Goal: Information Seeking & Learning: Learn about a topic

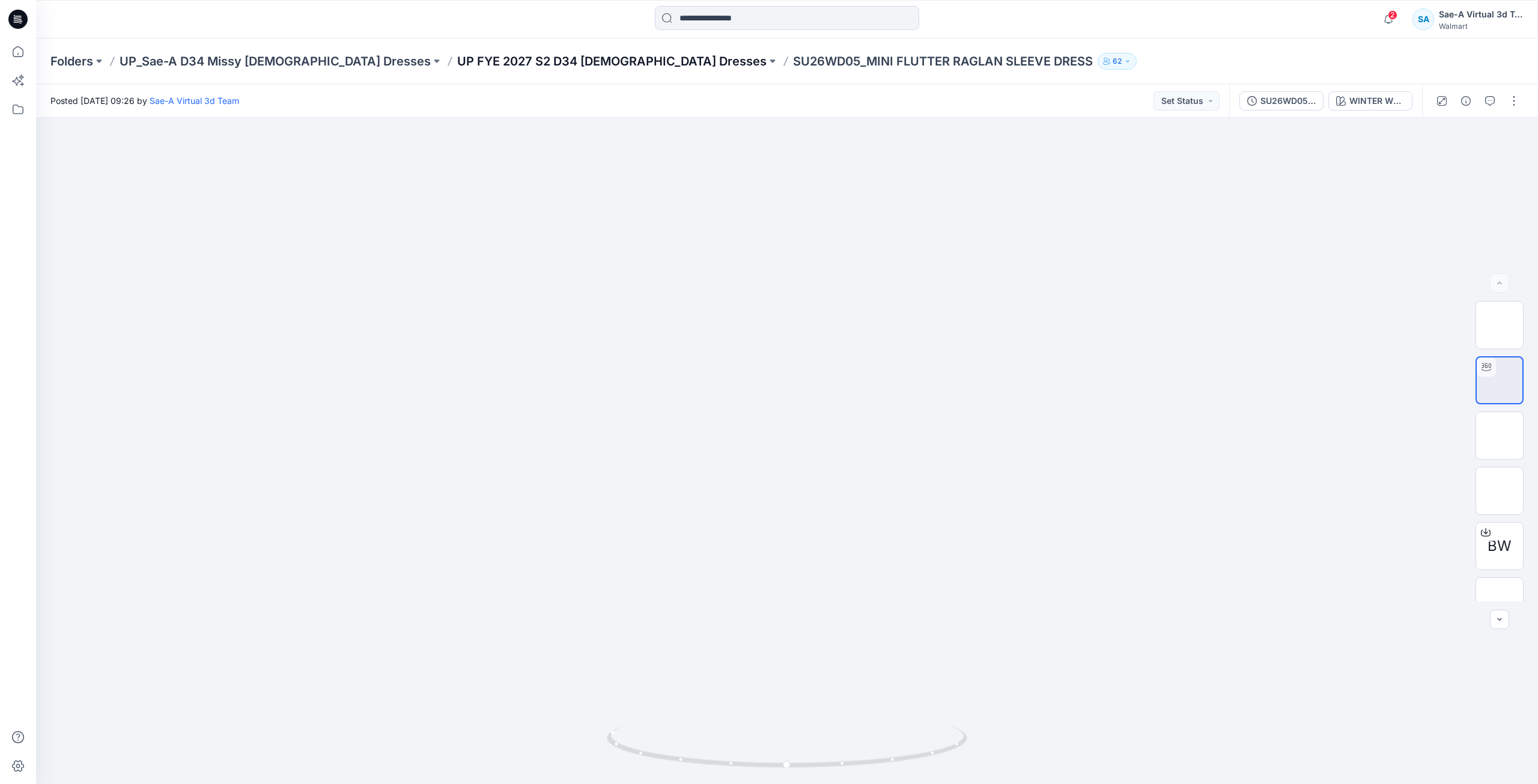
click at [509, 61] on p "UP FYE 2027 S2 D34 [DEMOGRAPHIC_DATA] Dresses" at bounding box center [612, 61] width 310 height 17
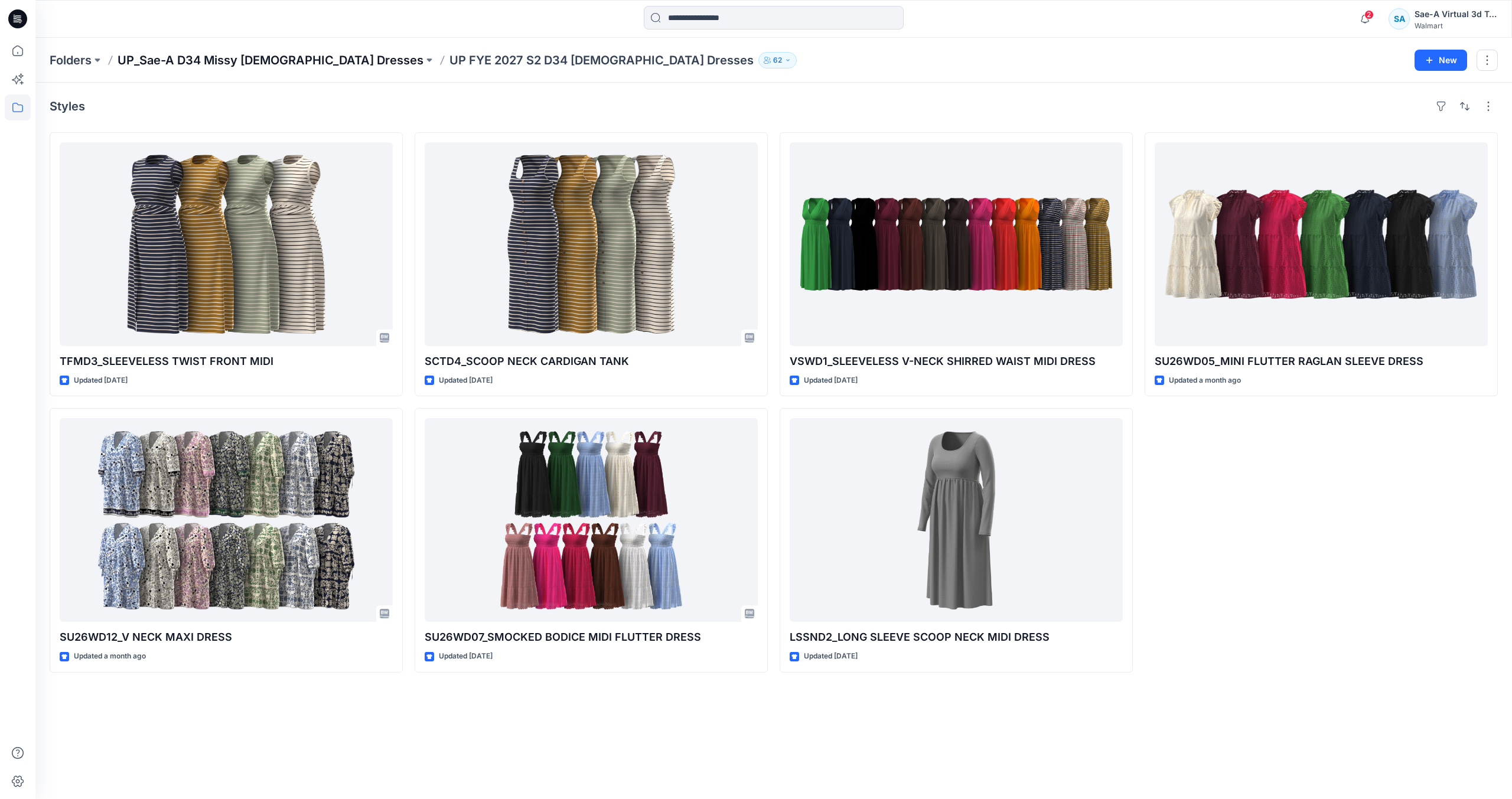
click at [293, 59] on p "UP_Sae-A D34 Missy [DEMOGRAPHIC_DATA] Dresses" at bounding box center [270, 60] width 306 height 17
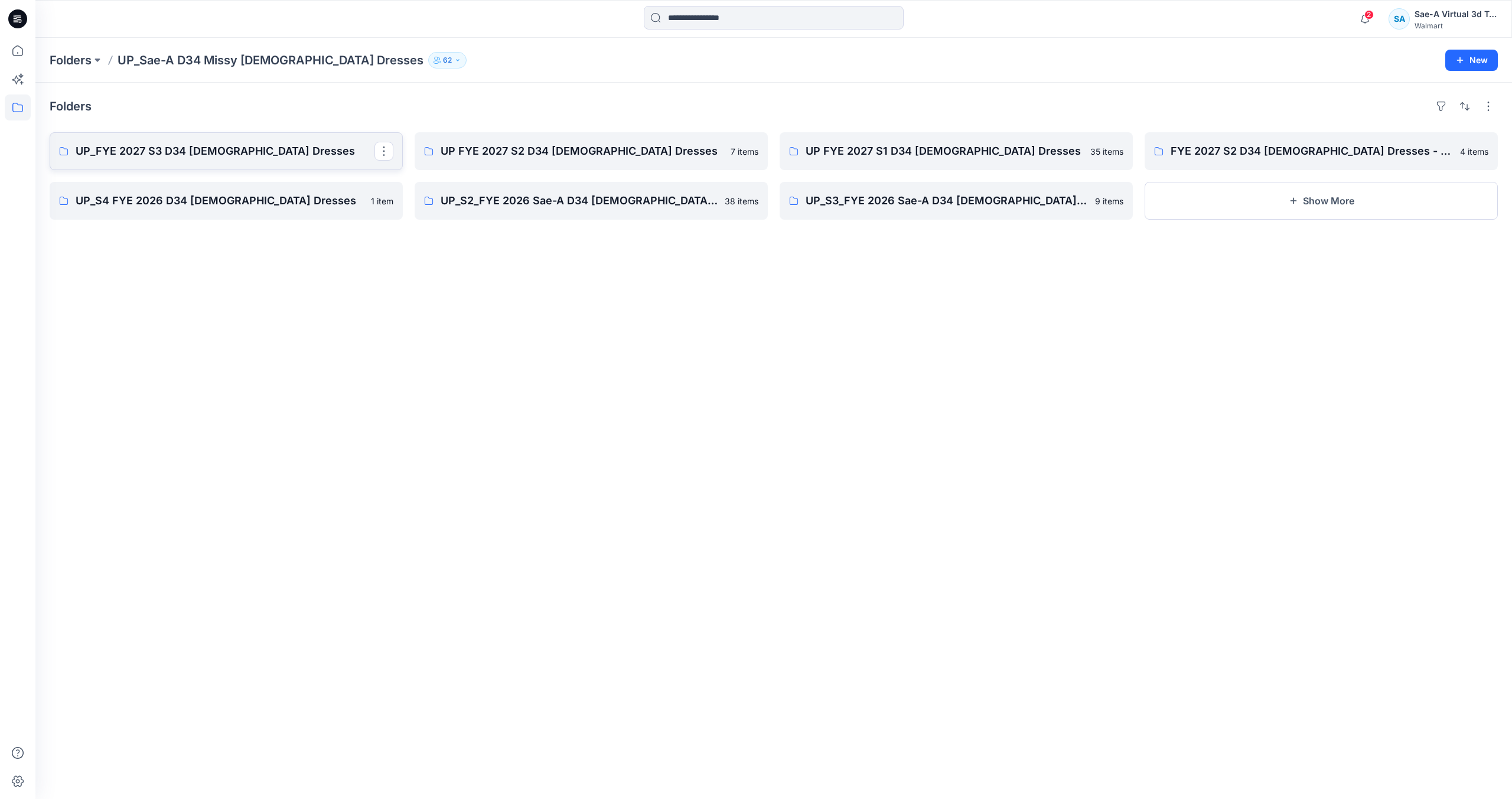
click at [198, 153] on p "UP_FYE 2027 S3 D34 [DEMOGRAPHIC_DATA] Dresses" at bounding box center [225, 151] width 299 height 17
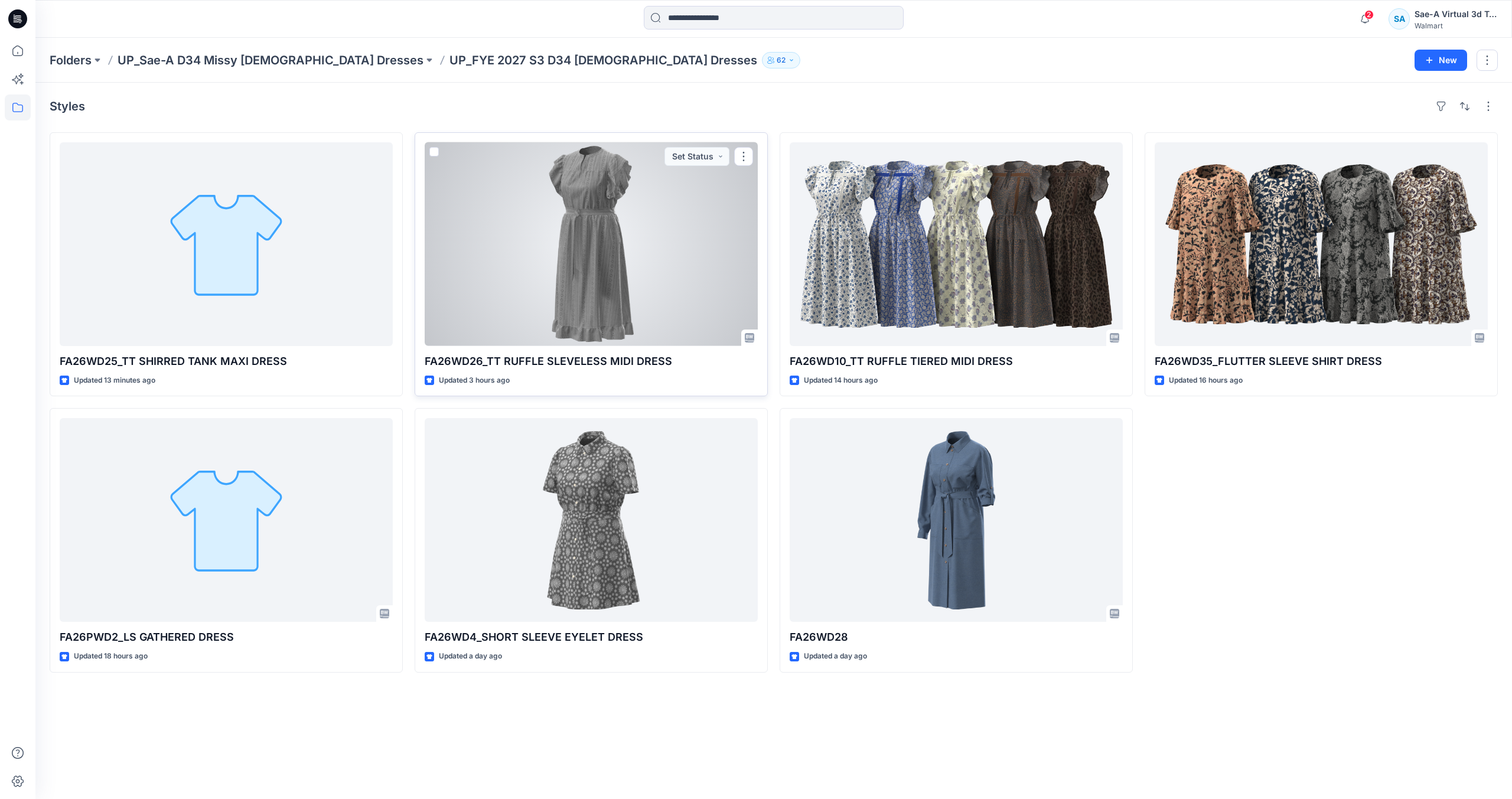
click at [608, 204] on div at bounding box center [591, 244] width 333 height 204
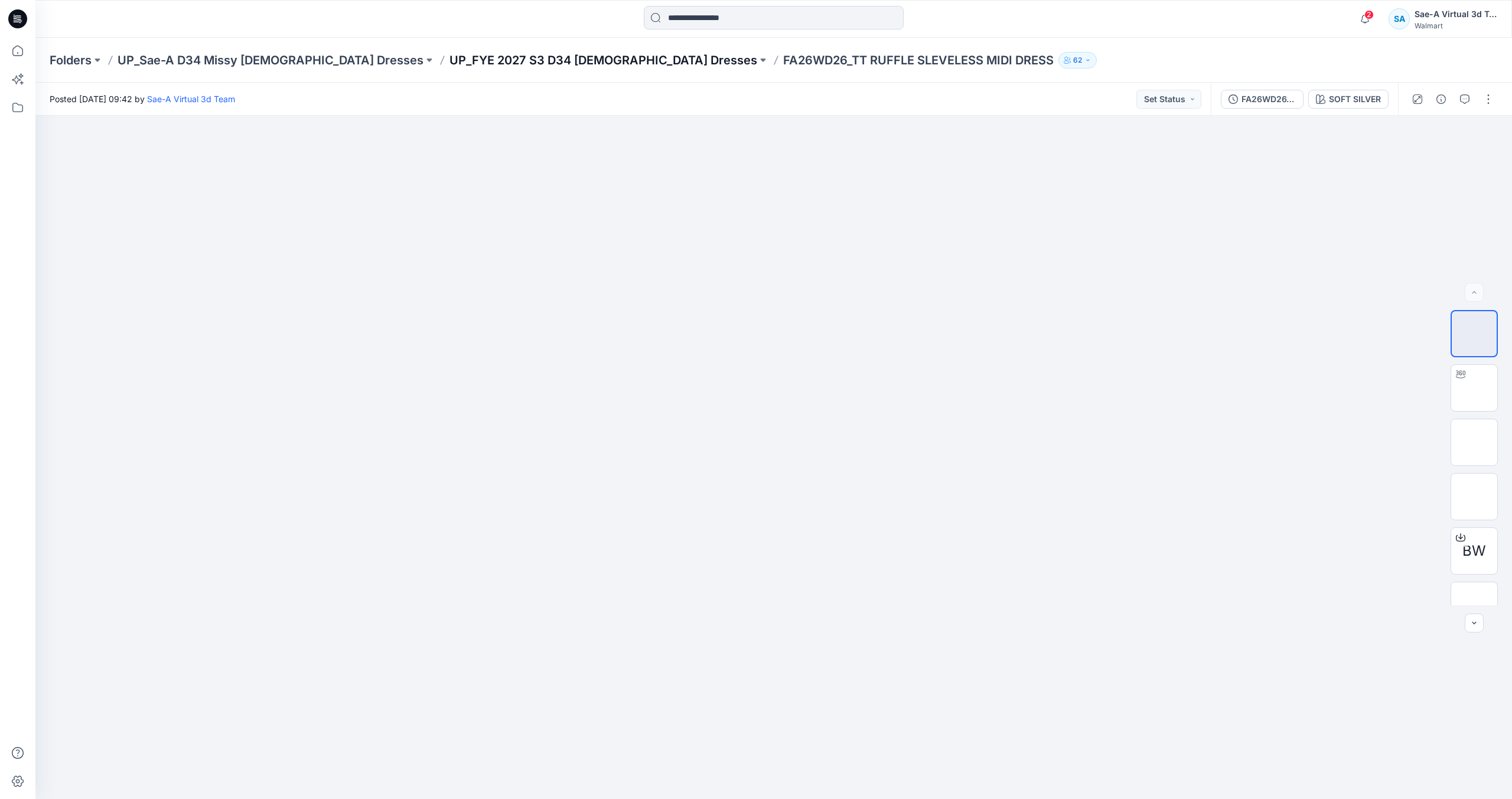
click at [467, 62] on p "UP_FYE 2027 S3 D34 [DEMOGRAPHIC_DATA] Dresses" at bounding box center [603, 60] width 307 height 17
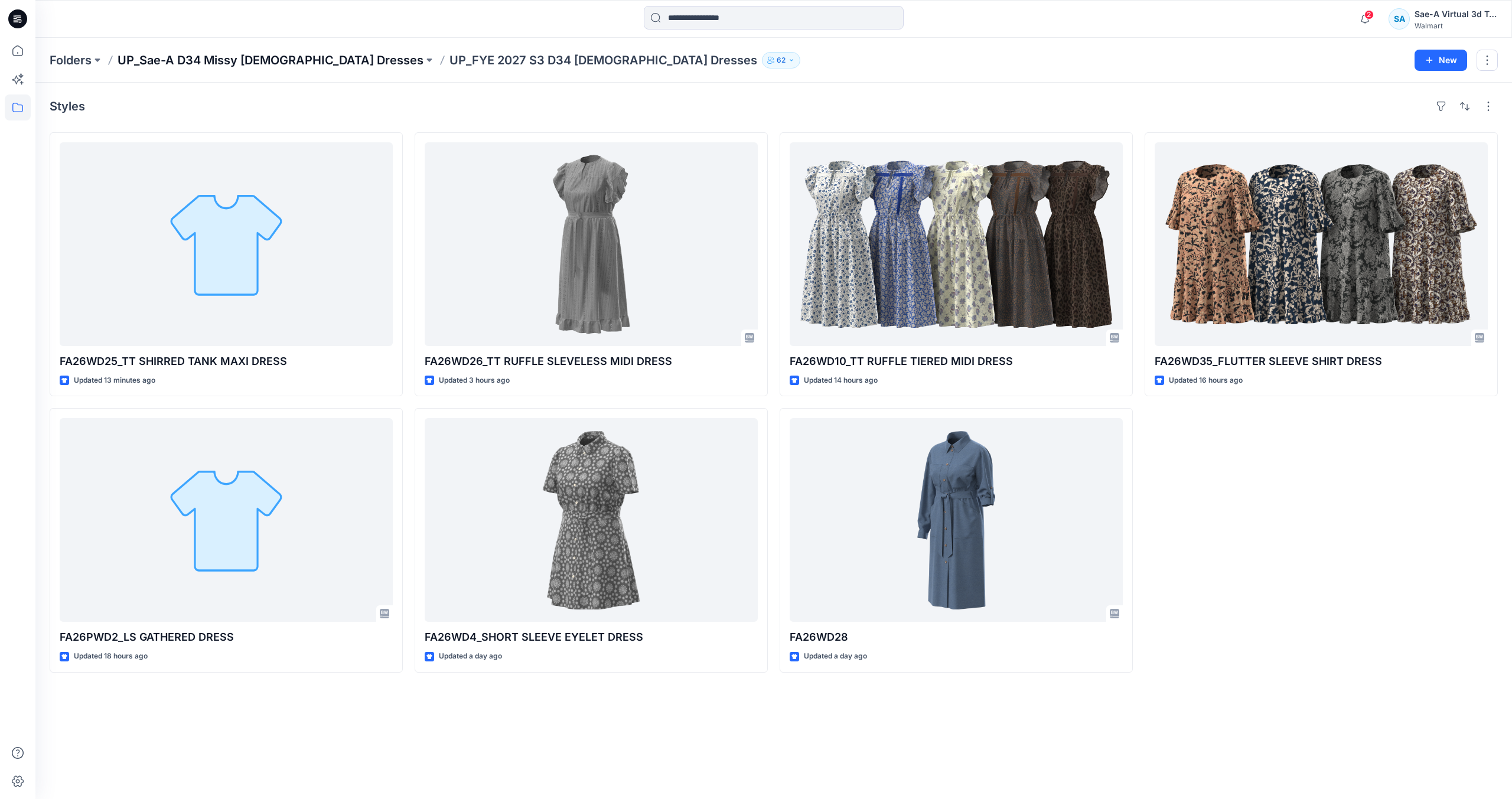
click at [295, 62] on p "UP_Sae-A D34 Missy [DEMOGRAPHIC_DATA] Dresses" at bounding box center [270, 60] width 306 height 17
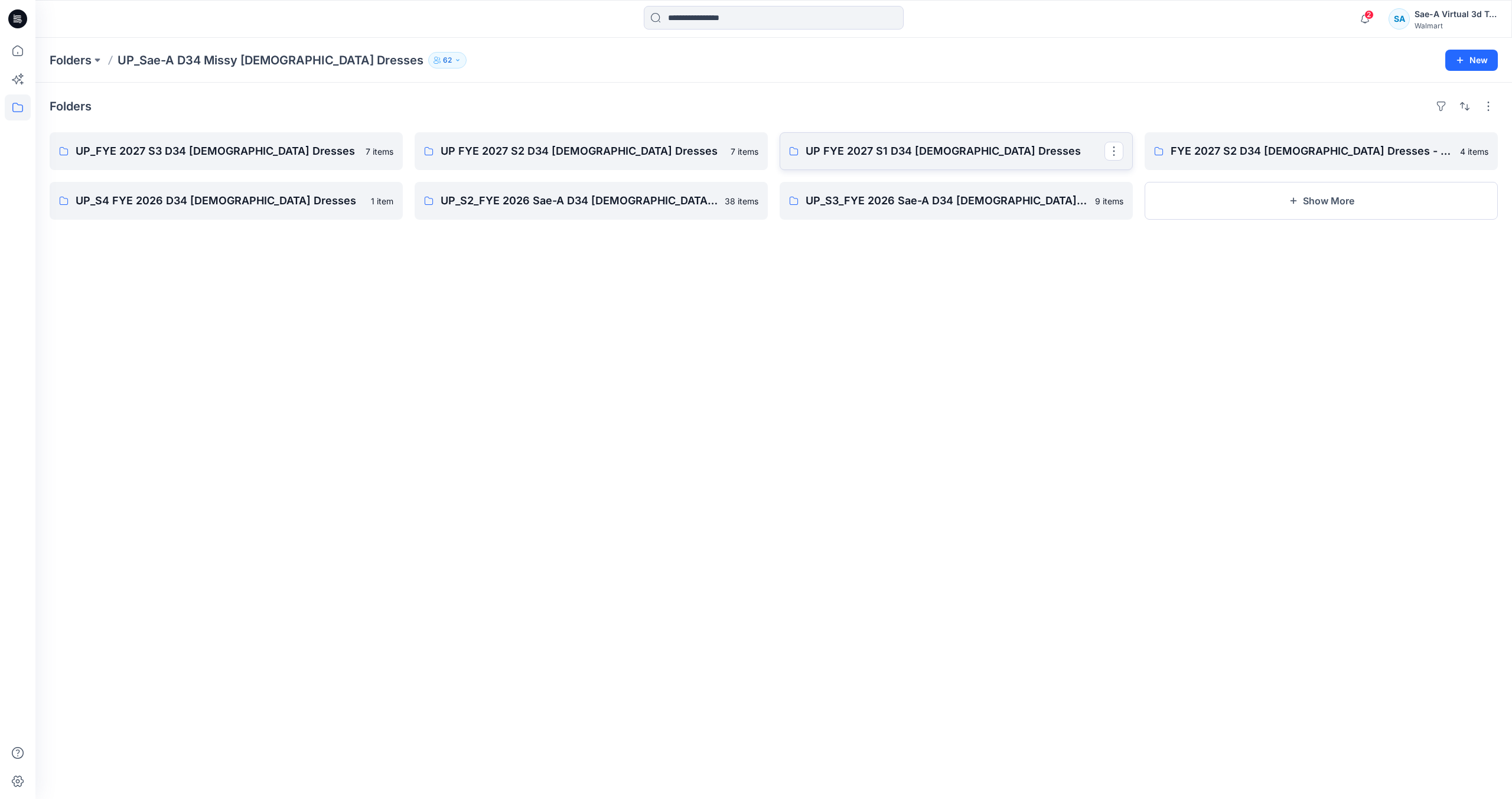
click at [1015, 157] on p "UP FYE 2027 S1 D34 [DEMOGRAPHIC_DATA] Dresses" at bounding box center [955, 151] width 299 height 17
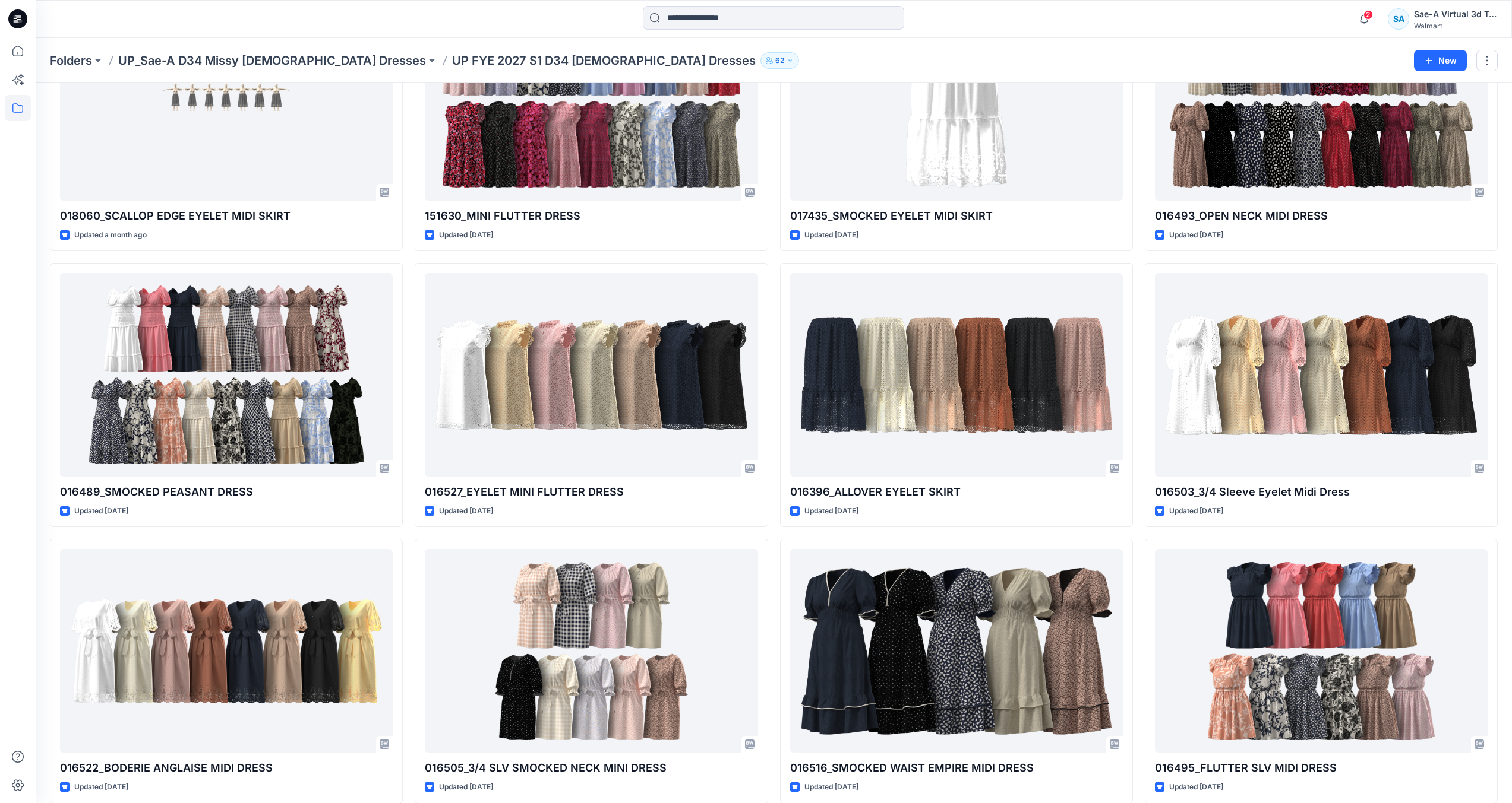
scroll to position [287, 0]
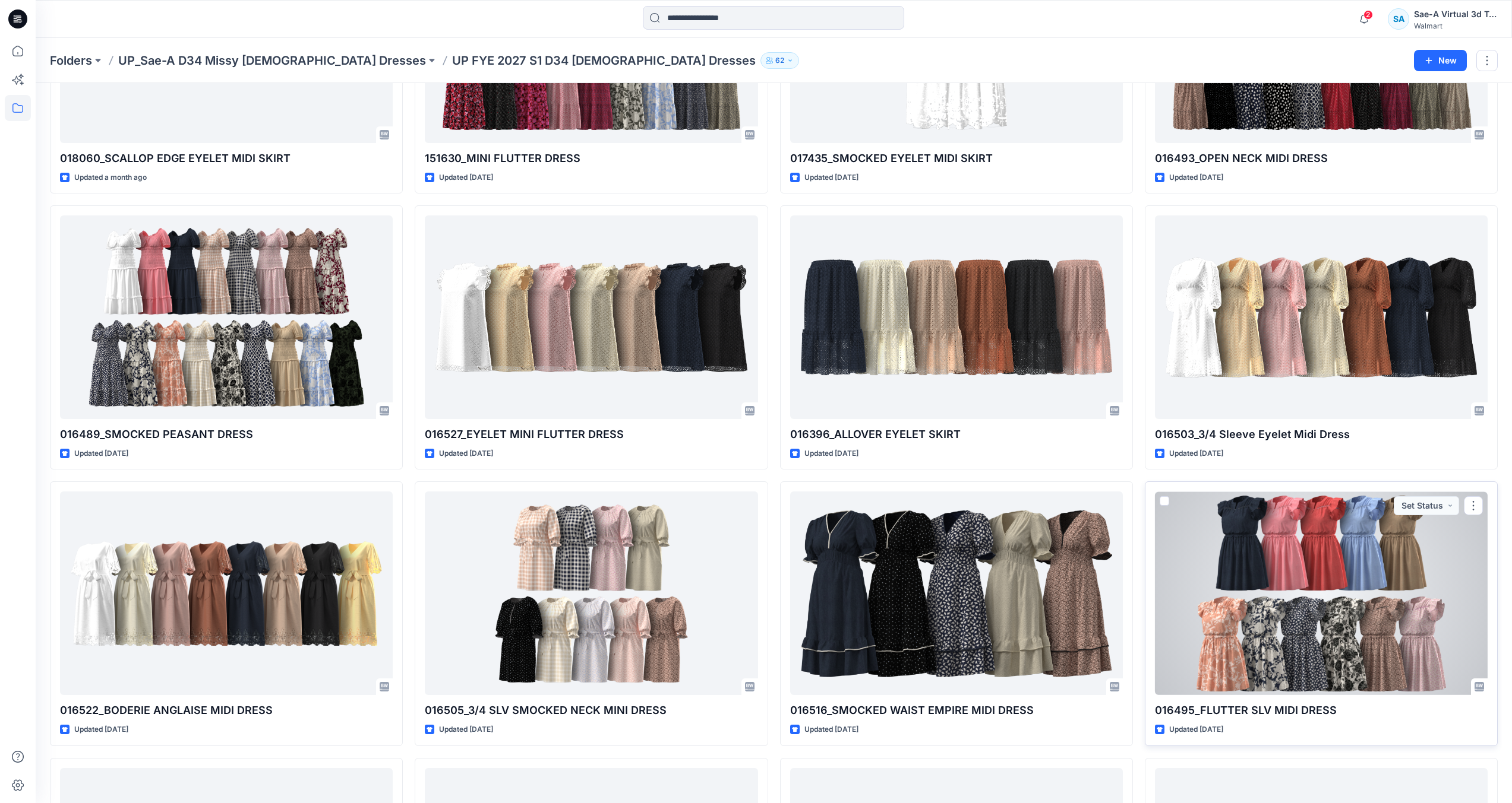
click at [1229, 576] on div at bounding box center [1321, 593] width 332 height 204
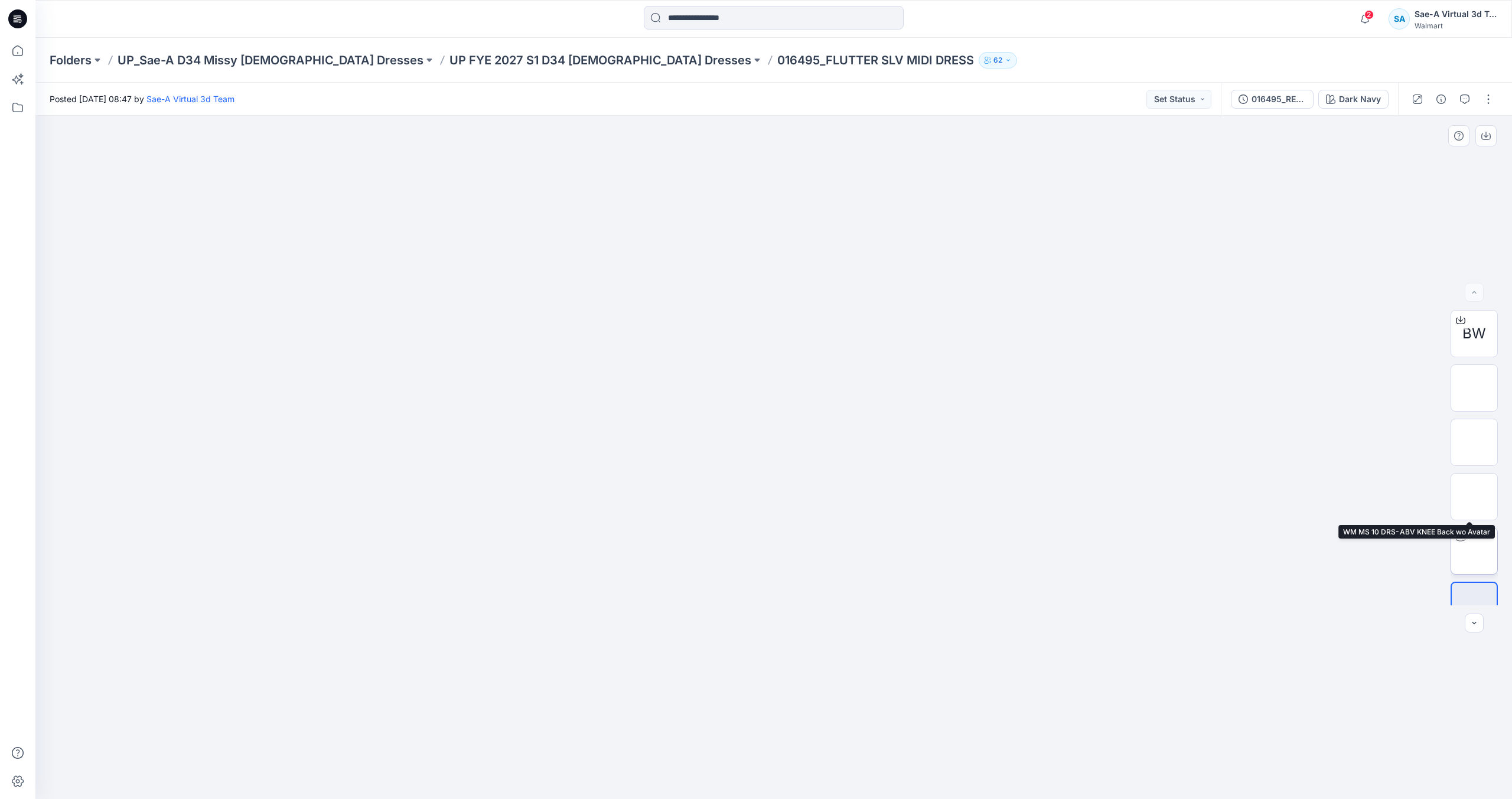
click at [1474, 551] on img at bounding box center [1474, 551] width 0 height 0
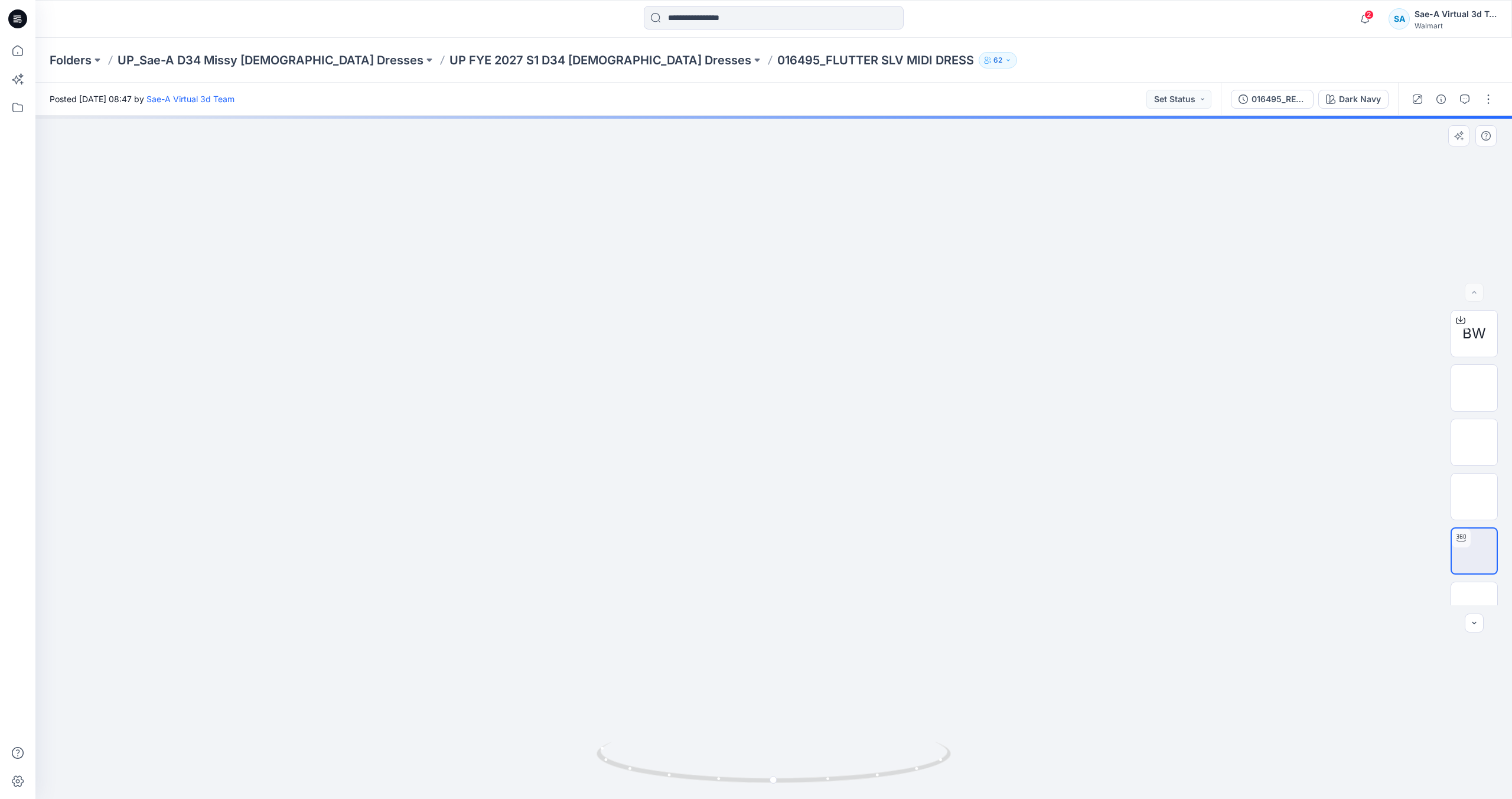
drag, startPoint x: 806, startPoint y: 234, endPoint x: 755, endPoint y: 321, distance: 100.8
click at [783, 116] on img at bounding box center [773, 116] width 962 height 0
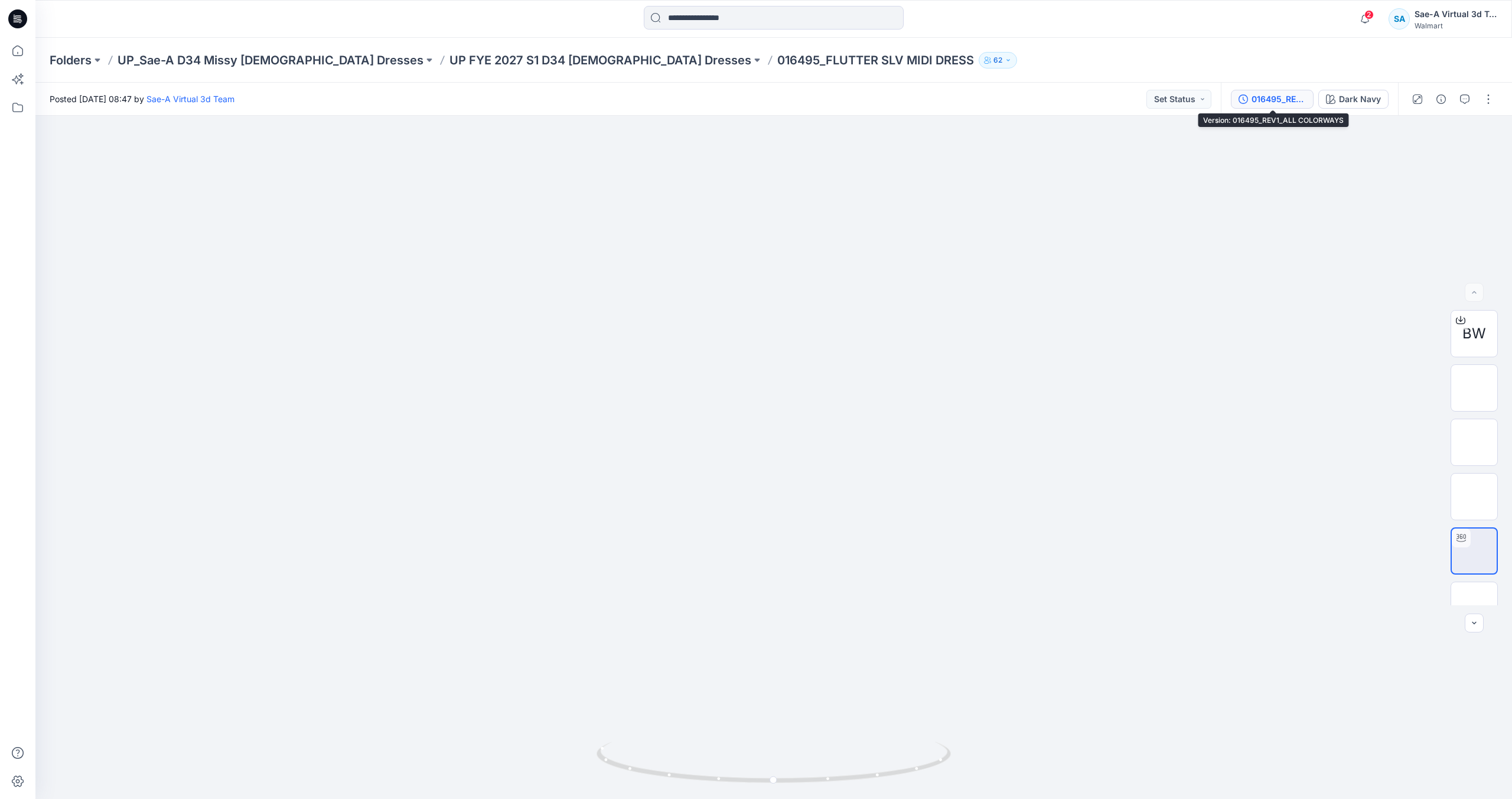
click at [1288, 94] on div "016495_REV1_ALL COLORWAYS" at bounding box center [1278, 99] width 54 height 13
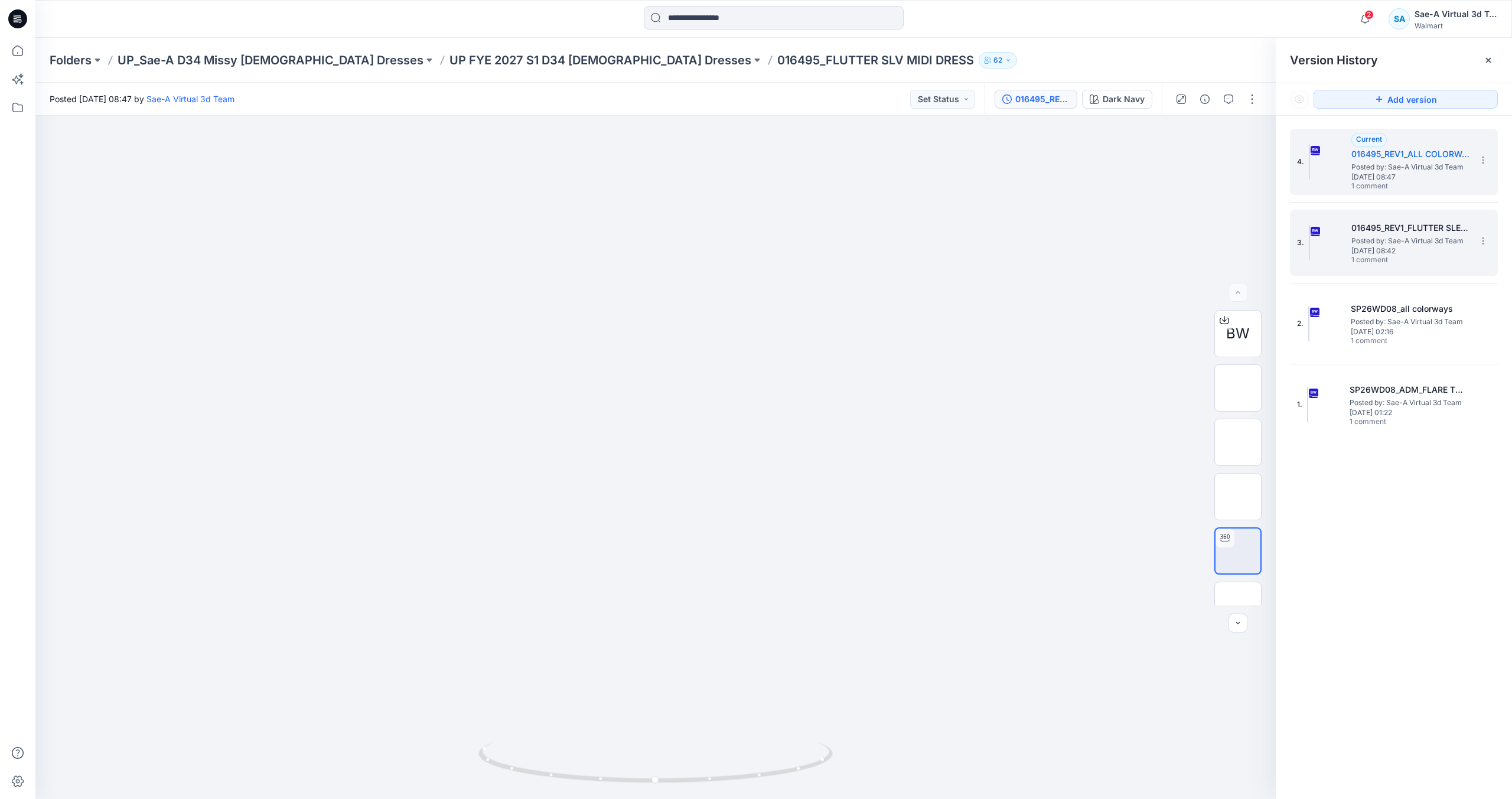
click at [1432, 244] on span "Posted by: Sae-A Virtual 3d Team" at bounding box center [1410, 240] width 118 height 12
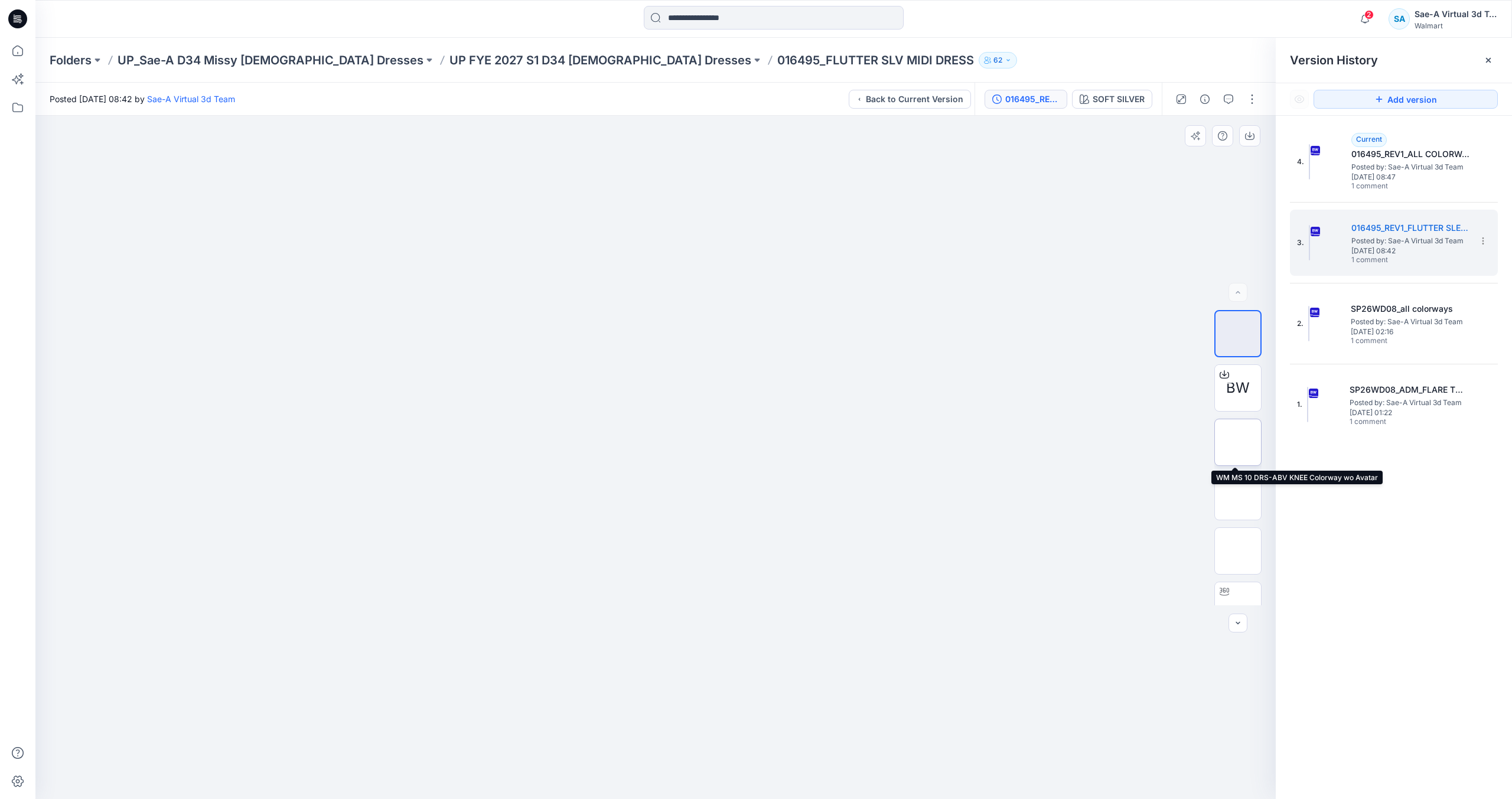
click at [1238, 442] on img at bounding box center [1238, 442] width 0 height 0
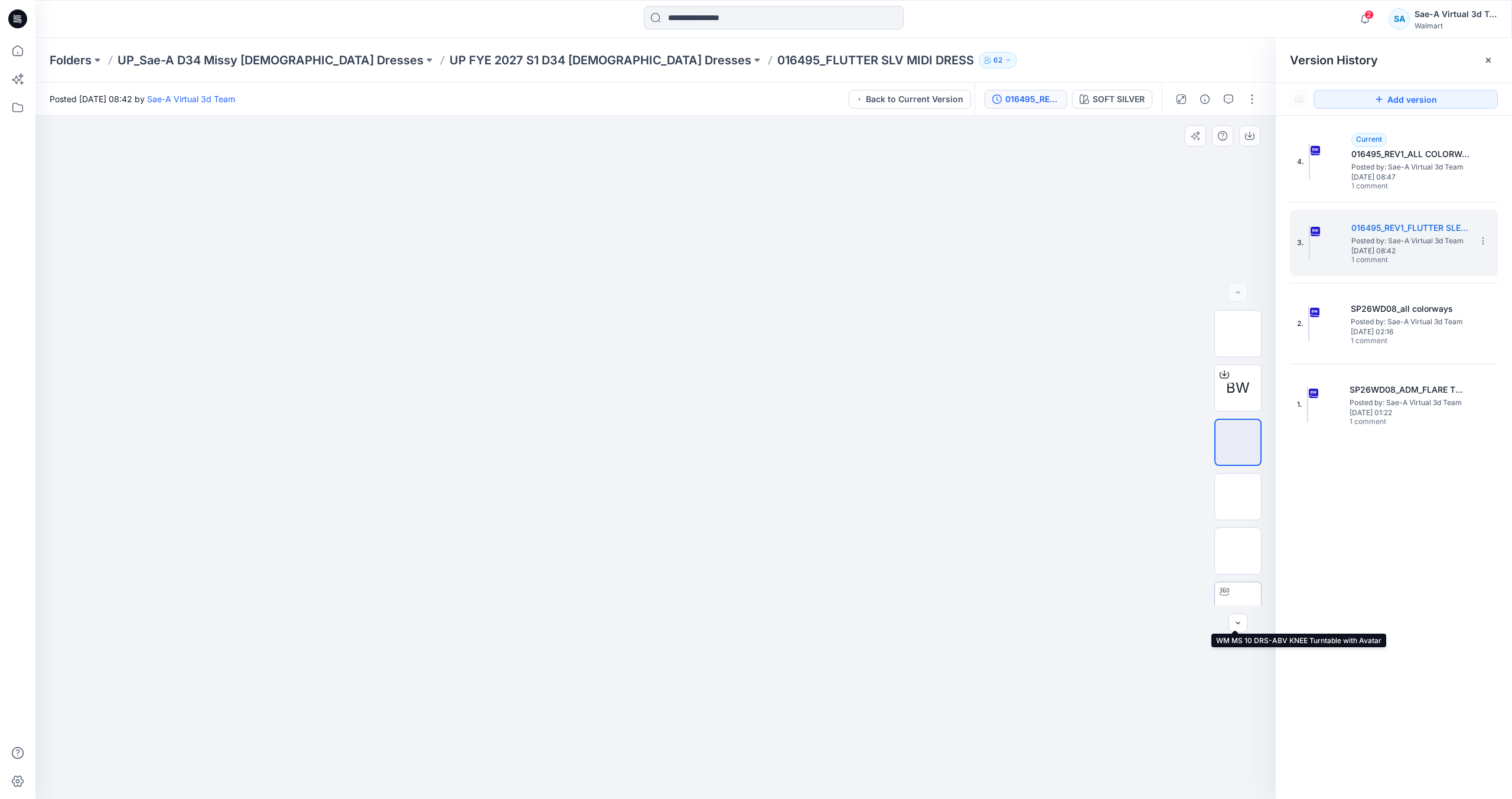
click at [1238, 606] on img at bounding box center [1238, 606] width 0 height 0
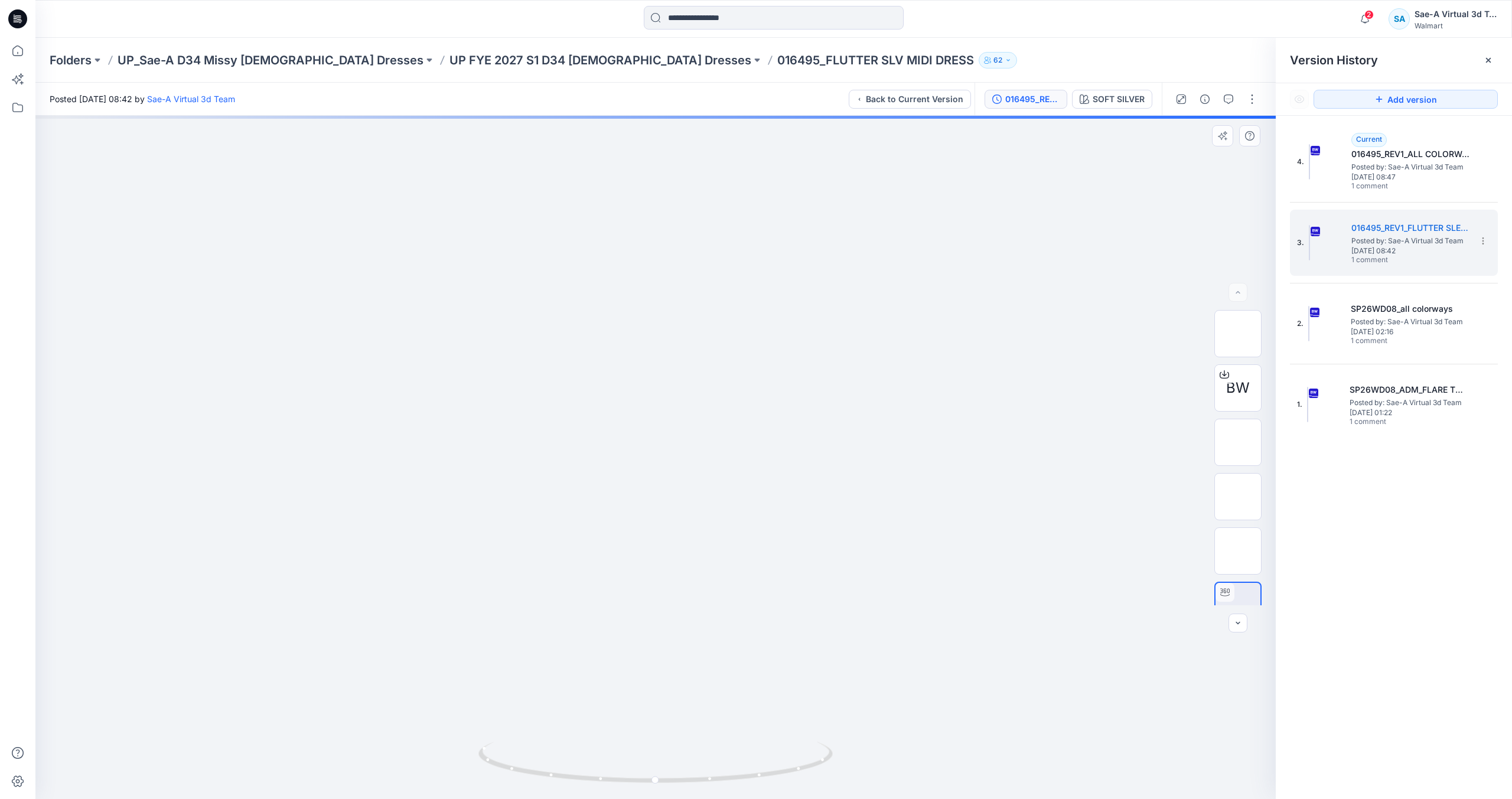
drag, startPoint x: 675, startPoint y: 186, endPoint x: 690, endPoint y: 530, distance: 344.3
click at [690, 116] on img at bounding box center [656, 116] width 994 height 0
click at [418, 116] on img at bounding box center [656, 116] width 994 height 0
click at [1047, 22] on div at bounding box center [773, 19] width 739 height 26
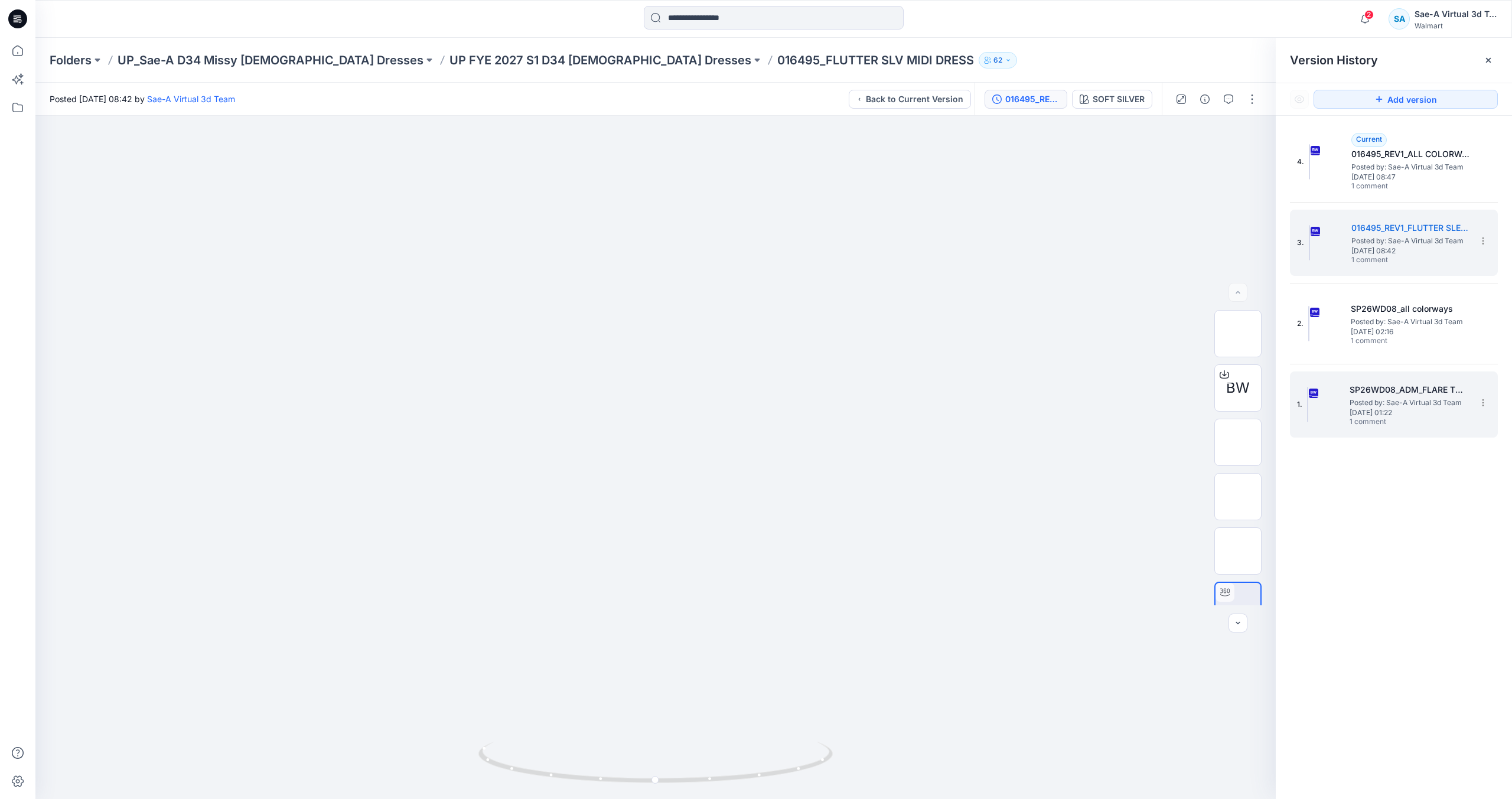
click at [1342, 404] on div "1. SP26WD08_ADM_FLARE TUCK SLEEVE MAXI DRESS SAEA 041025 Posted by: Sae-A Virtu…" at bounding box center [1385, 404] width 177 height 57
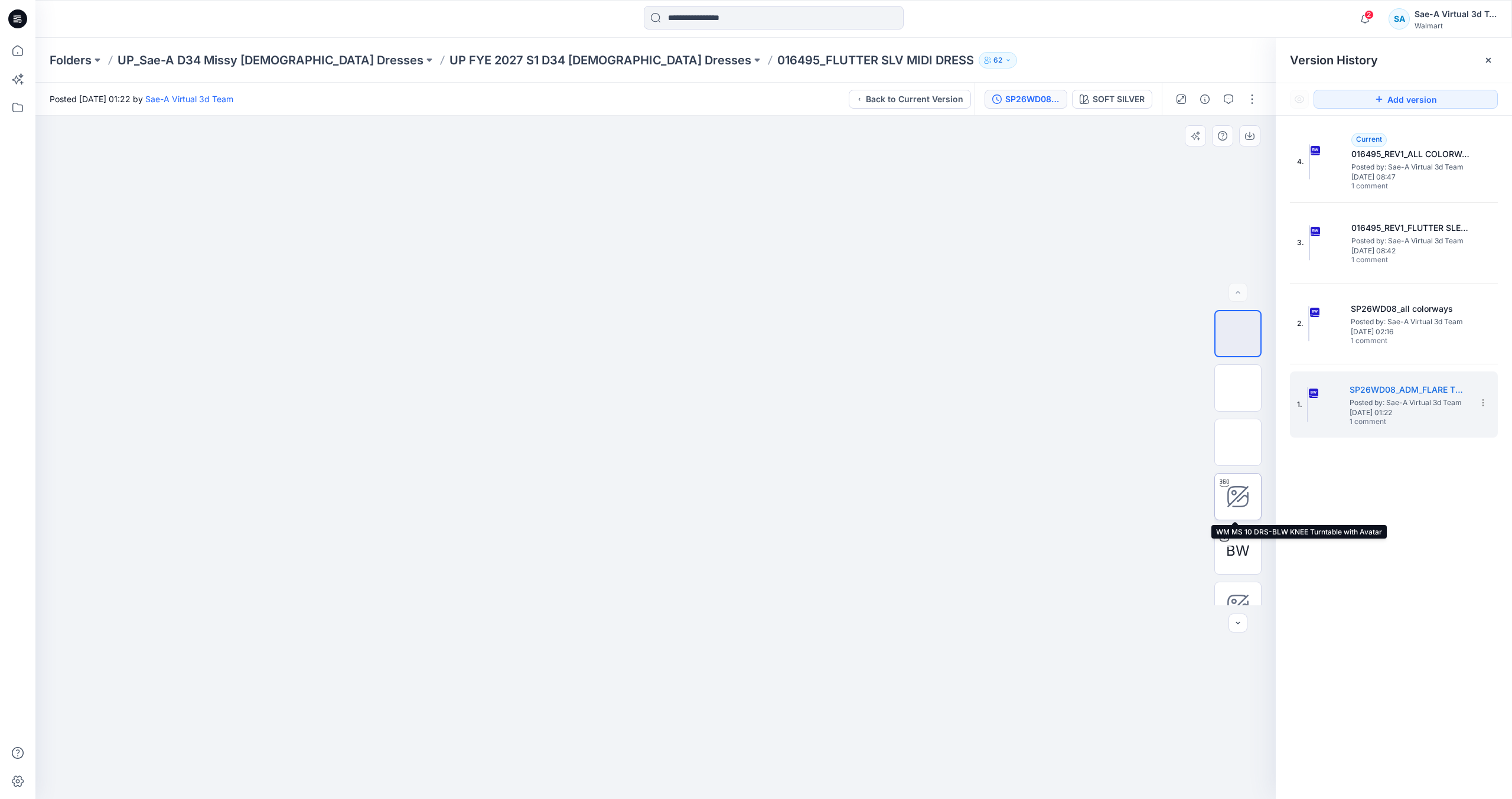
click at [1244, 507] on icon at bounding box center [1238, 497] width 24 height 24
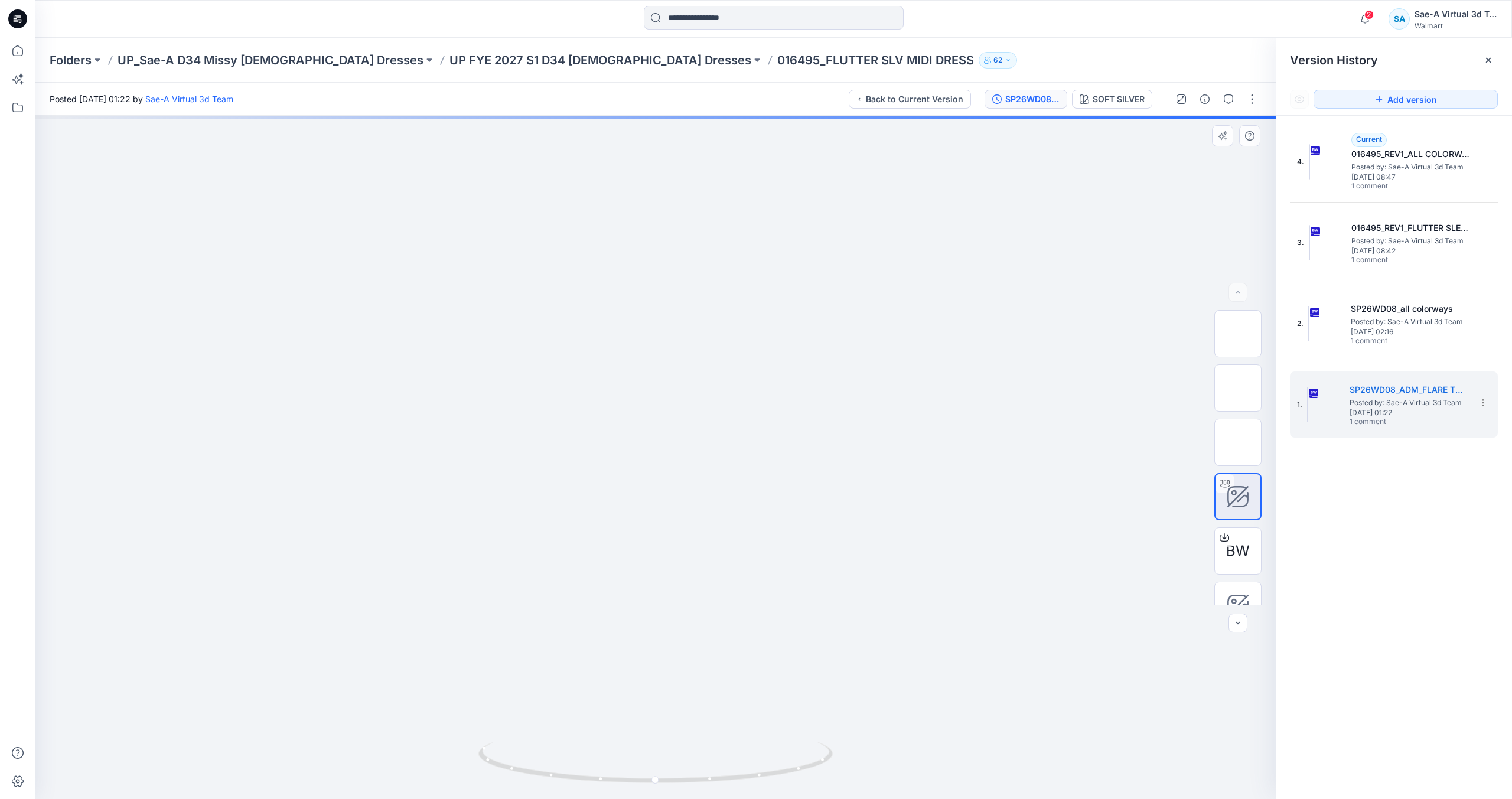
drag, startPoint x: 657, startPoint y: 268, endPoint x: 655, endPoint y: 443, distance: 175.0
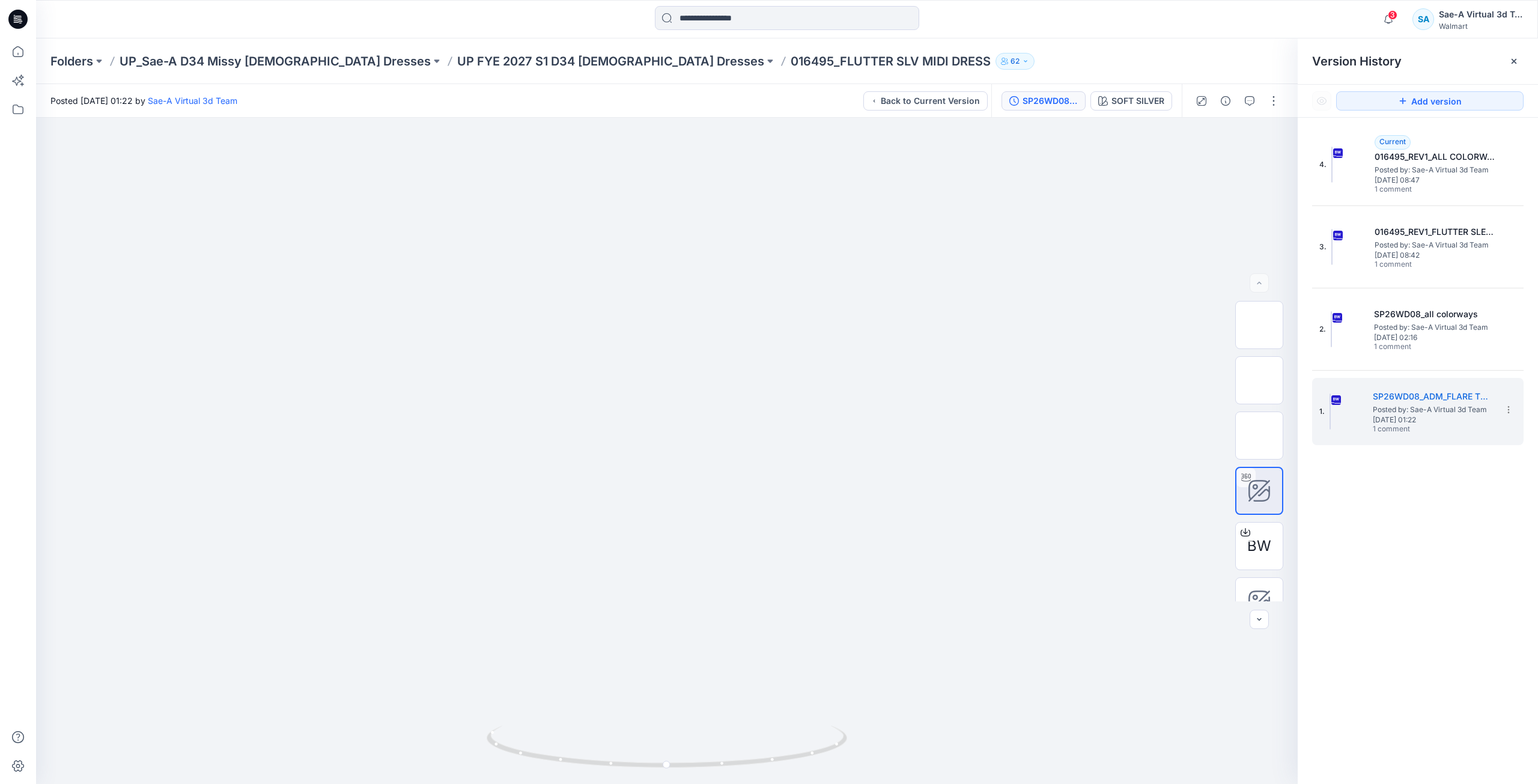
click at [496, 51] on div "Folders UP_Sae-A D34 Missy [DEMOGRAPHIC_DATA] Dresses UP FYE 2027 S1 D34 [DEMOG…" at bounding box center [787, 61] width 1502 height 45
click at [510, 83] on div "Folders UP_Sae-A D34 Missy [DEMOGRAPHIC_DATA] Dresses UP FYE 2027 S1 D34 [DEMOG…" at bounding box center [787, 61] width 1502 height 45
click at [518, 73] on div "Folders UP_Sae-A D34 Missy [DEMOGRAPHIC_DATA] Dresses UP FYE 2027 S1 D34 [DEMOG…" at bounding box center [787, 61] width 1502 height 45
click at [524, 61] on p "UP FYE 2027 S1 D34 [DEMOGRAPHIC_DATA] Dresses" at bounding box center [611, 61] width 307 height 17
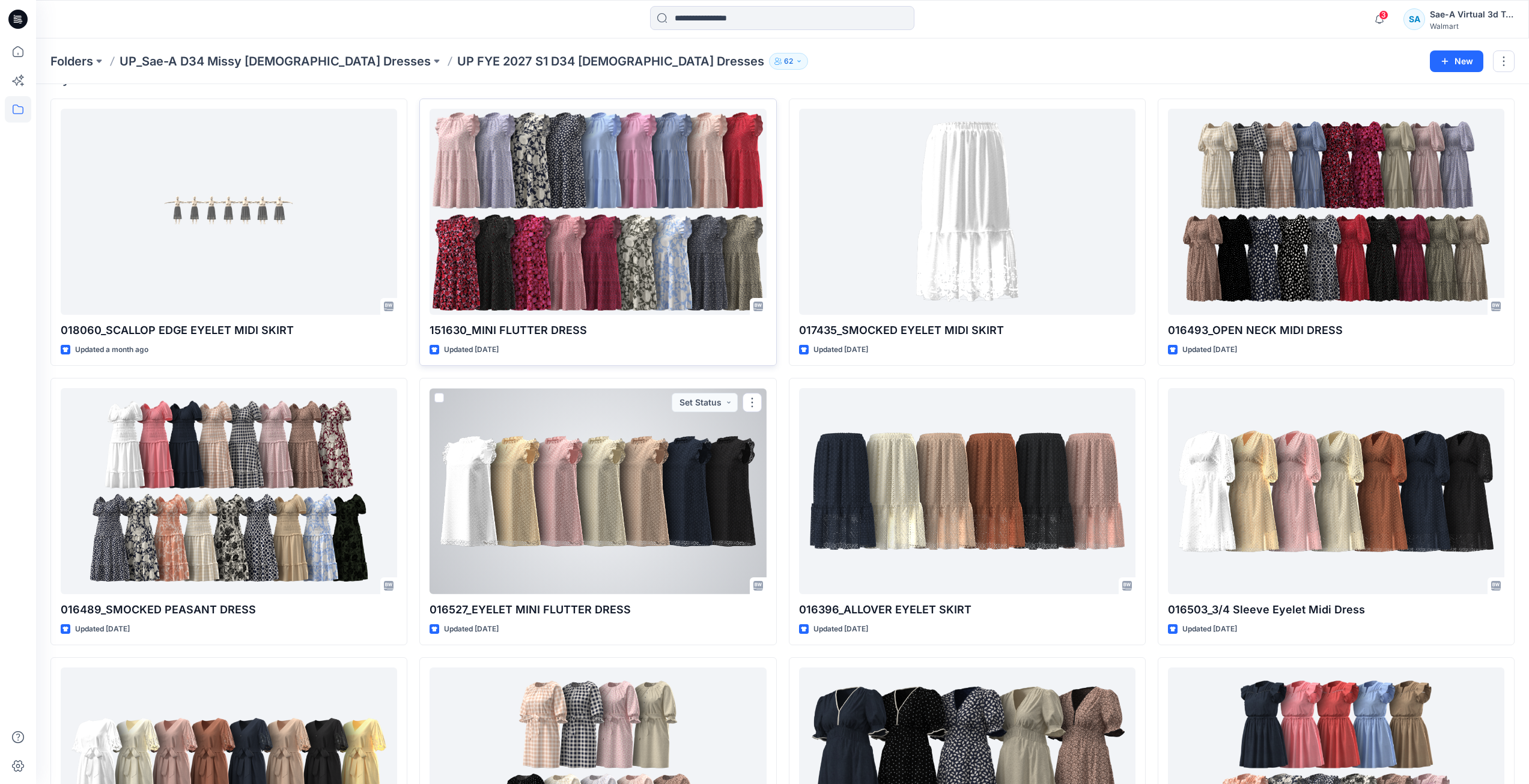
scroll to position [319, 0]
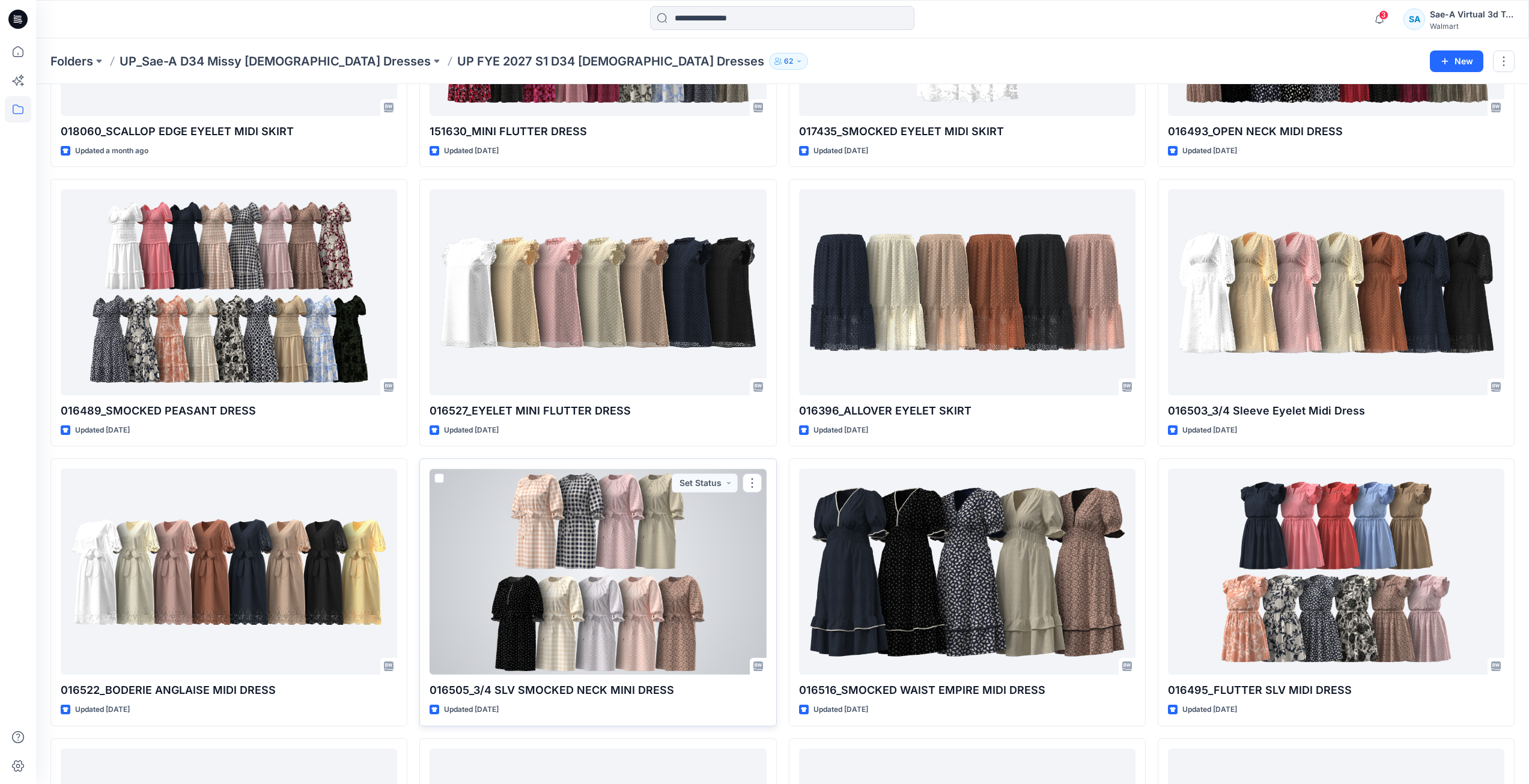
click at [631, 519] on div at bounding box center [598, 572] width 336 height 206
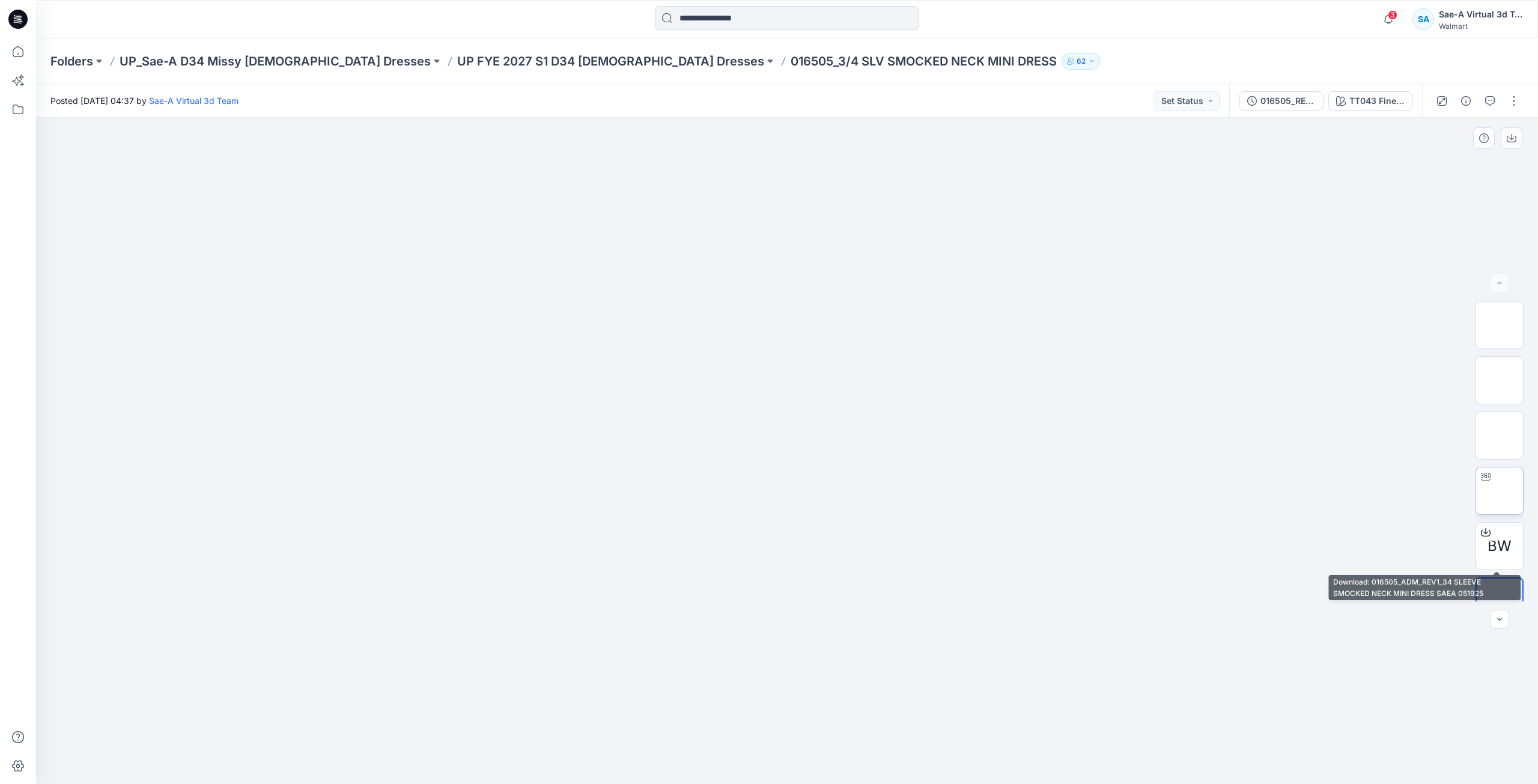
click at [1499, 491] on img at bounding box center [1499, 491] width 0 height 0
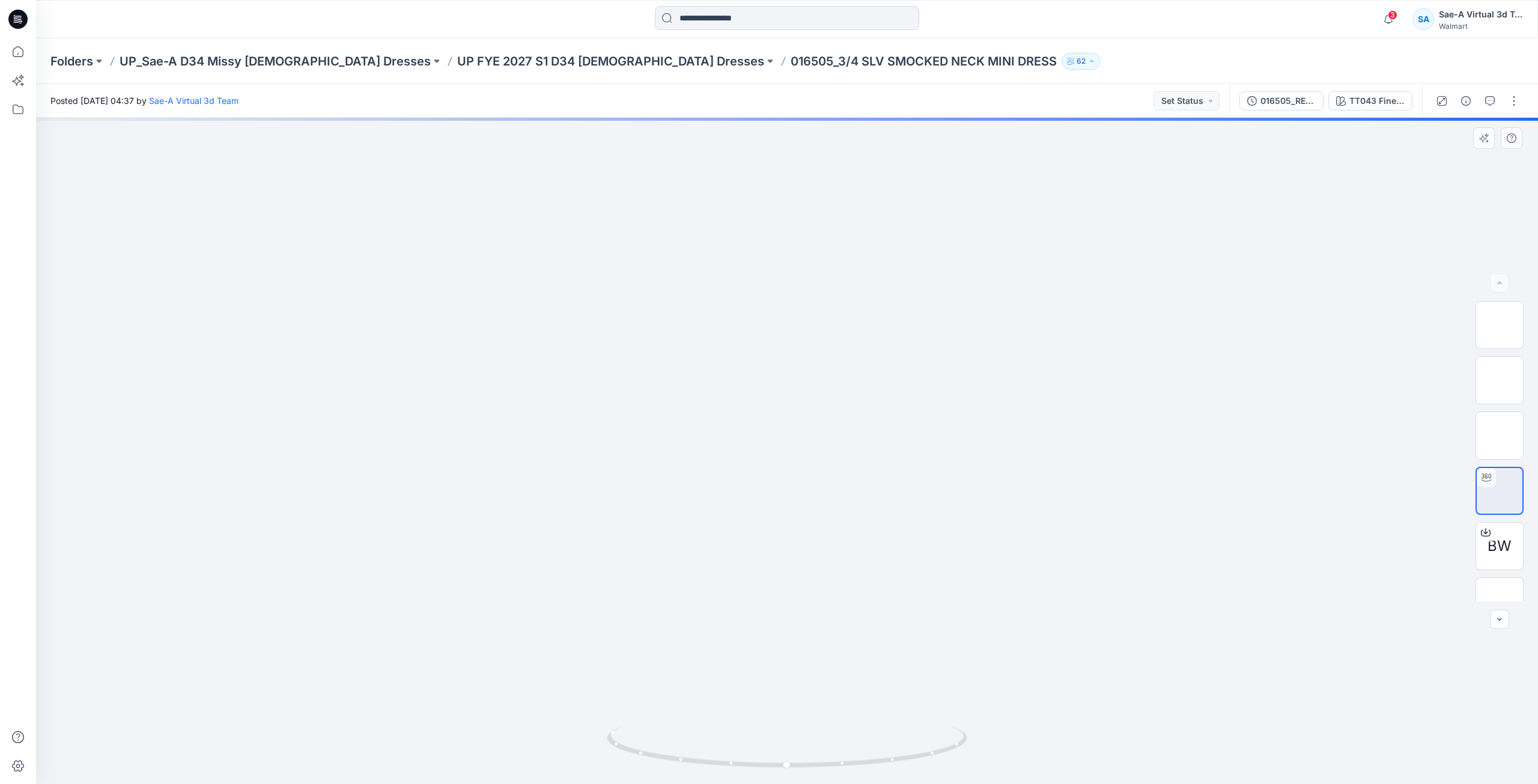
drag, startPoint x: 801, startPoint y: 234, endPoint x: 825, endPoint y: 409, distance: 176.6
click at [825, 118] on img at bounding box center [787, 118] width 1011 height 0
click at [528, 61] on p "UP FYE 2027 S1 D34 [DEMOGRAPHIC_DATA] Dresses" at bounding box center [611, 61] width 307 height 17
